Goal: Information Seeking & Learning: Find specific fact

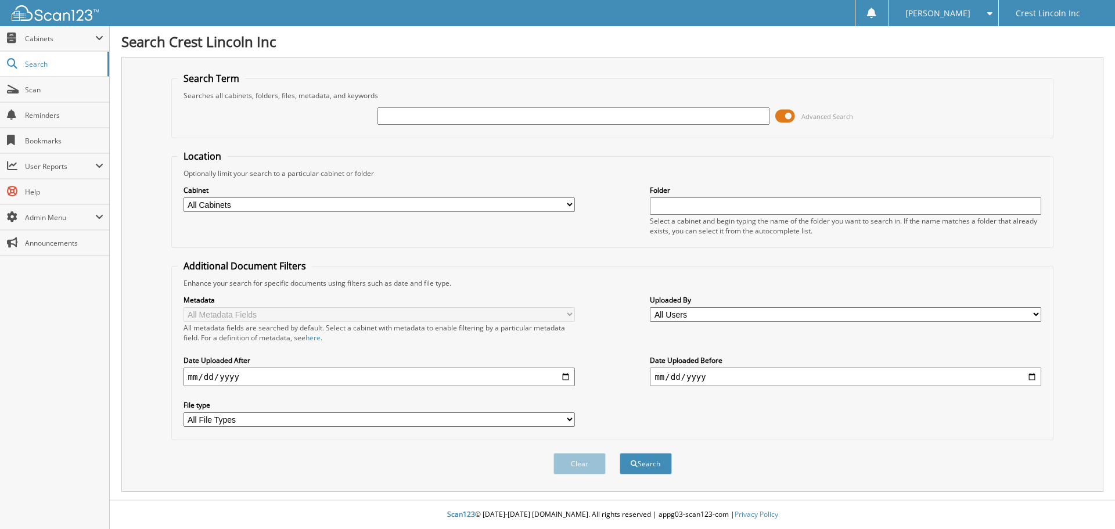
click at [789, 113] on span at bounding box center [785, 115] width 20 height 17
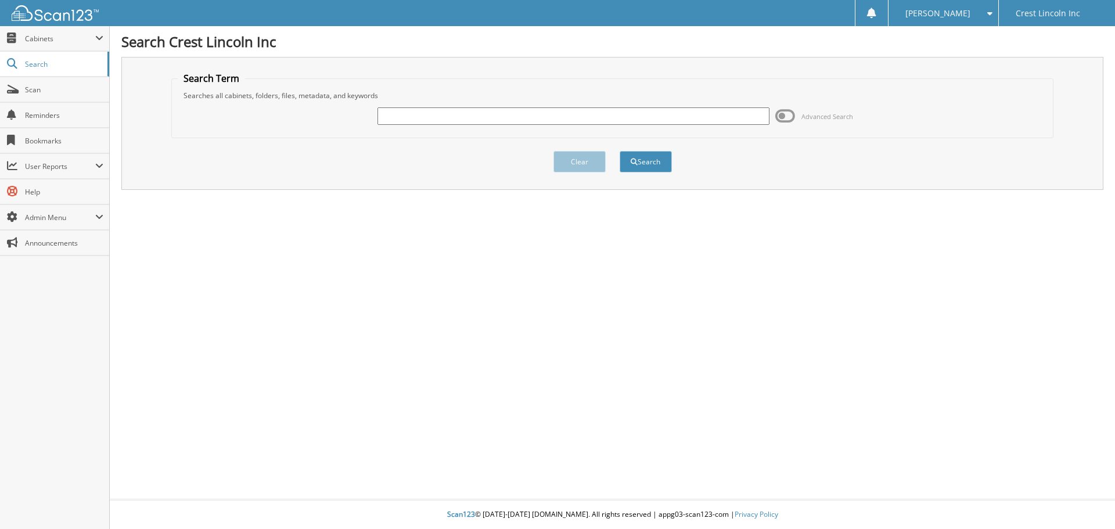
click at [588, 114] on input "text" at bounding box center [572, 115] width 391 height 17
type input "CL25812"
click at [658, 161] on button "Search" at bounding box center [645, 161] width 52 height 21
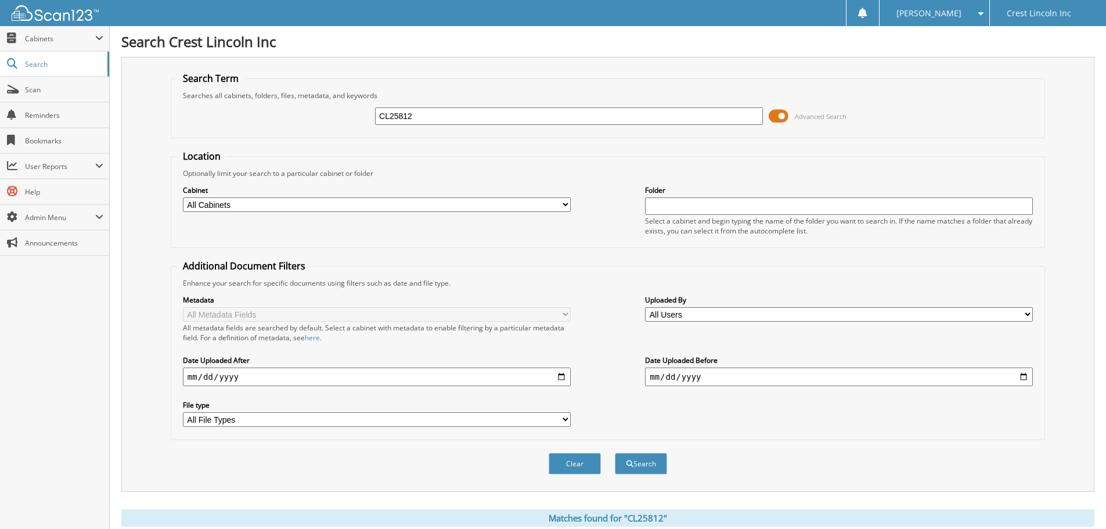
click at [781, 115] on span at bounding box center [779, 115] width 20 height 17
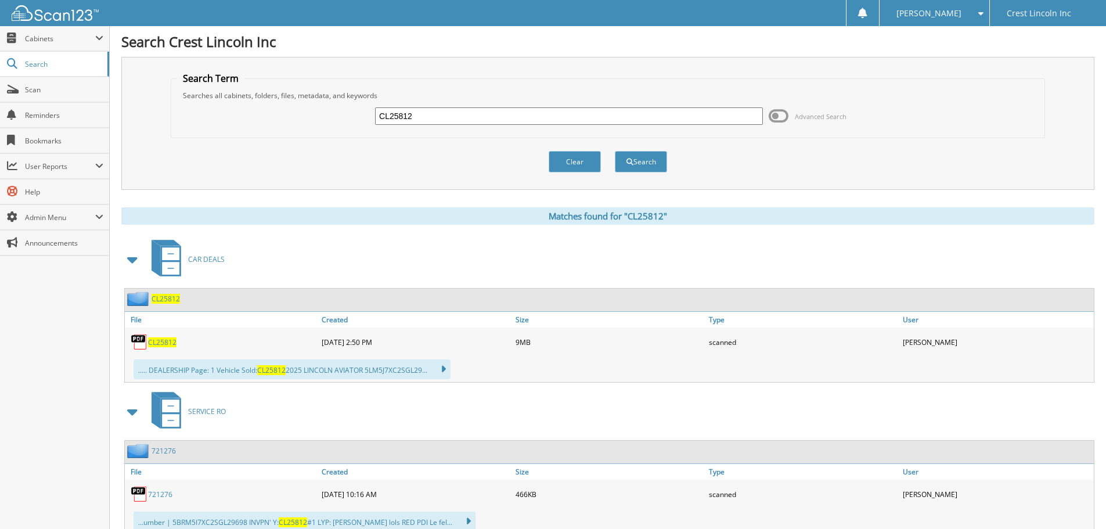
click at [167, 300] on span "CL25812" at bounding box center [166, 299] width 28 height 10
